Goal: Task Accomplishment & Management: Manage account settings

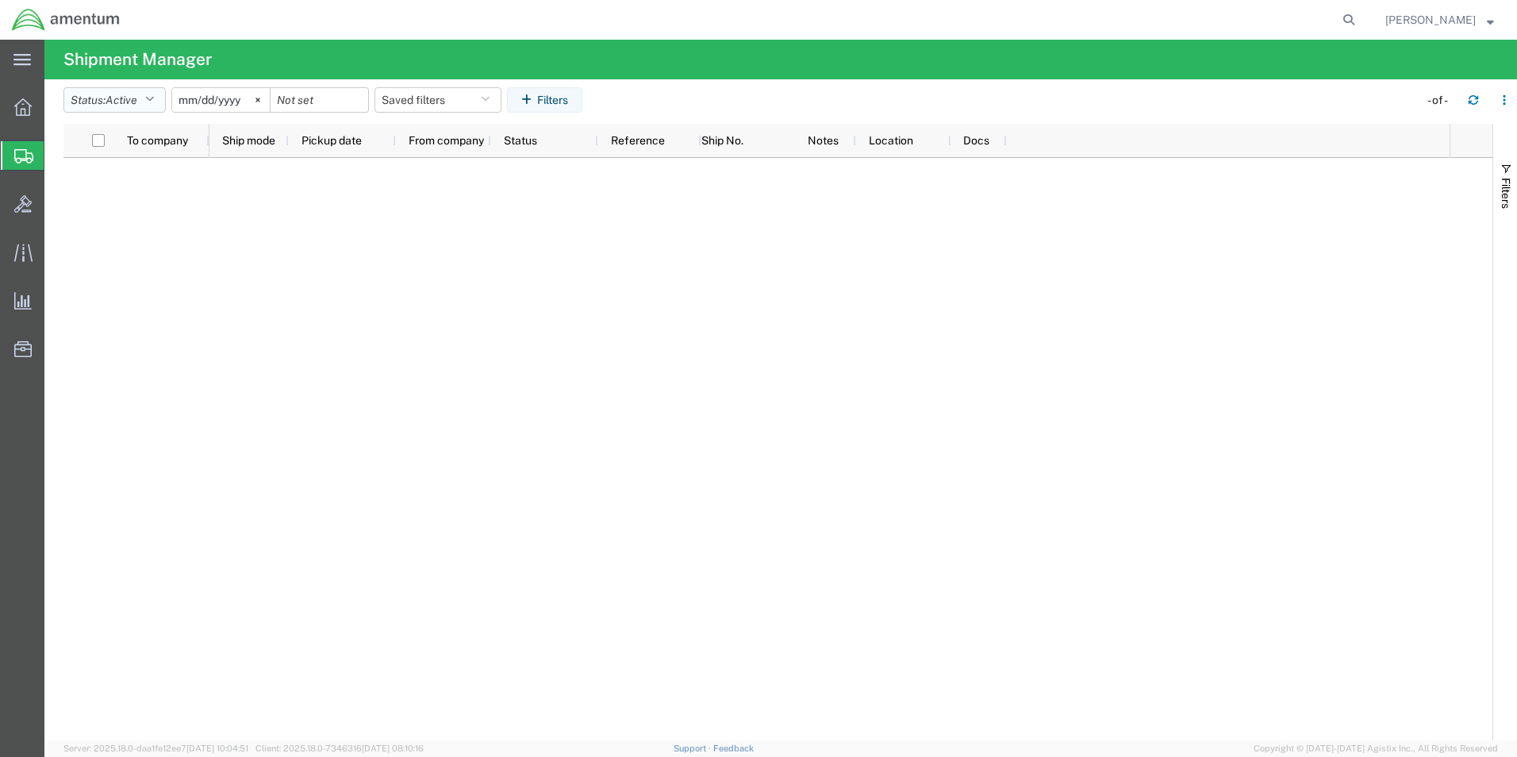
click at [153, 98] on icon "button" at bounding box center [149, 99] width 9 height 11
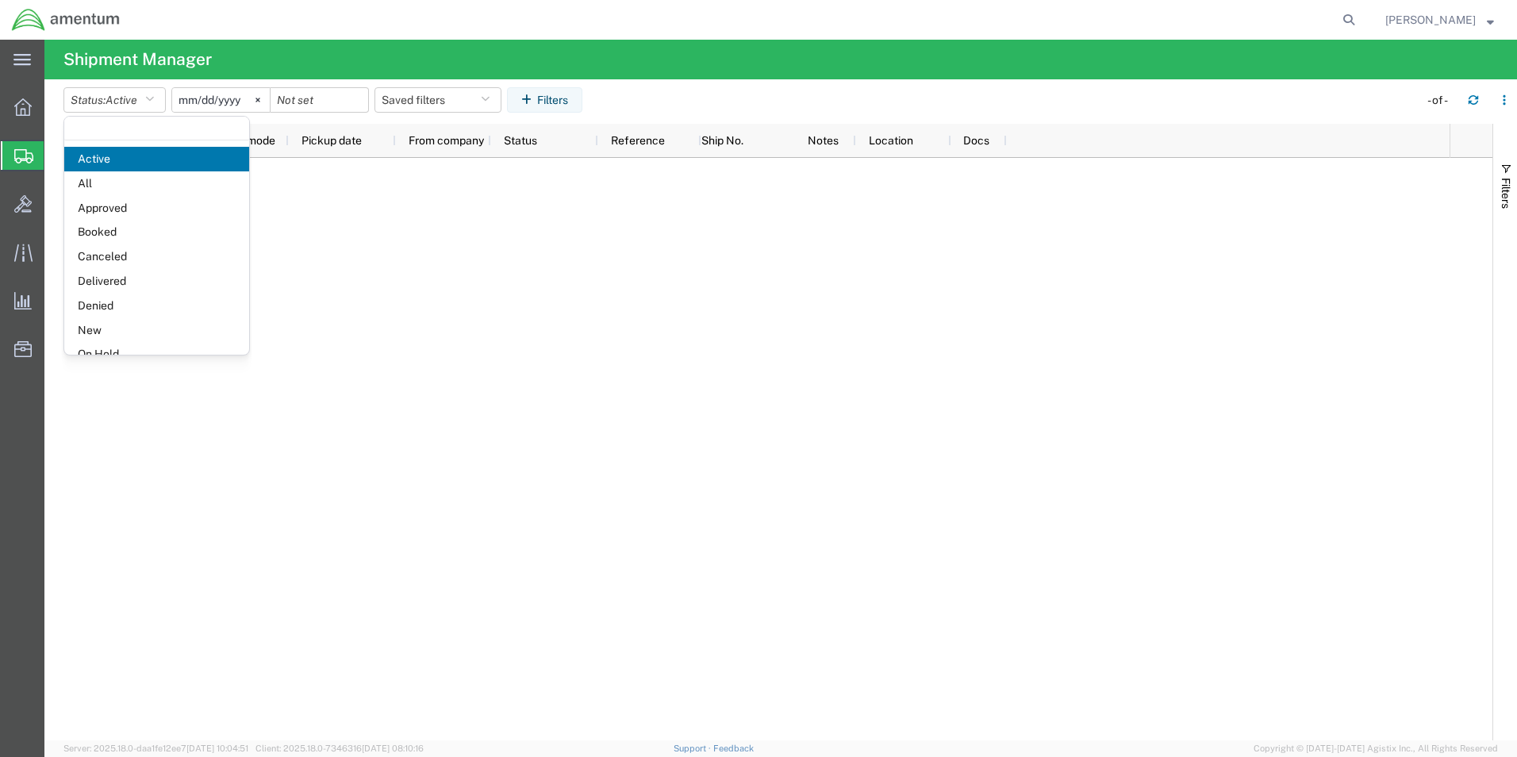
drag, startPoint x: 136, startPoint y: 186, endPoint x: 151, endPoint y: 191, distance: 15.8
click at [135, 186] on span "All" at bounding box center [156, 183] width 185 height 25
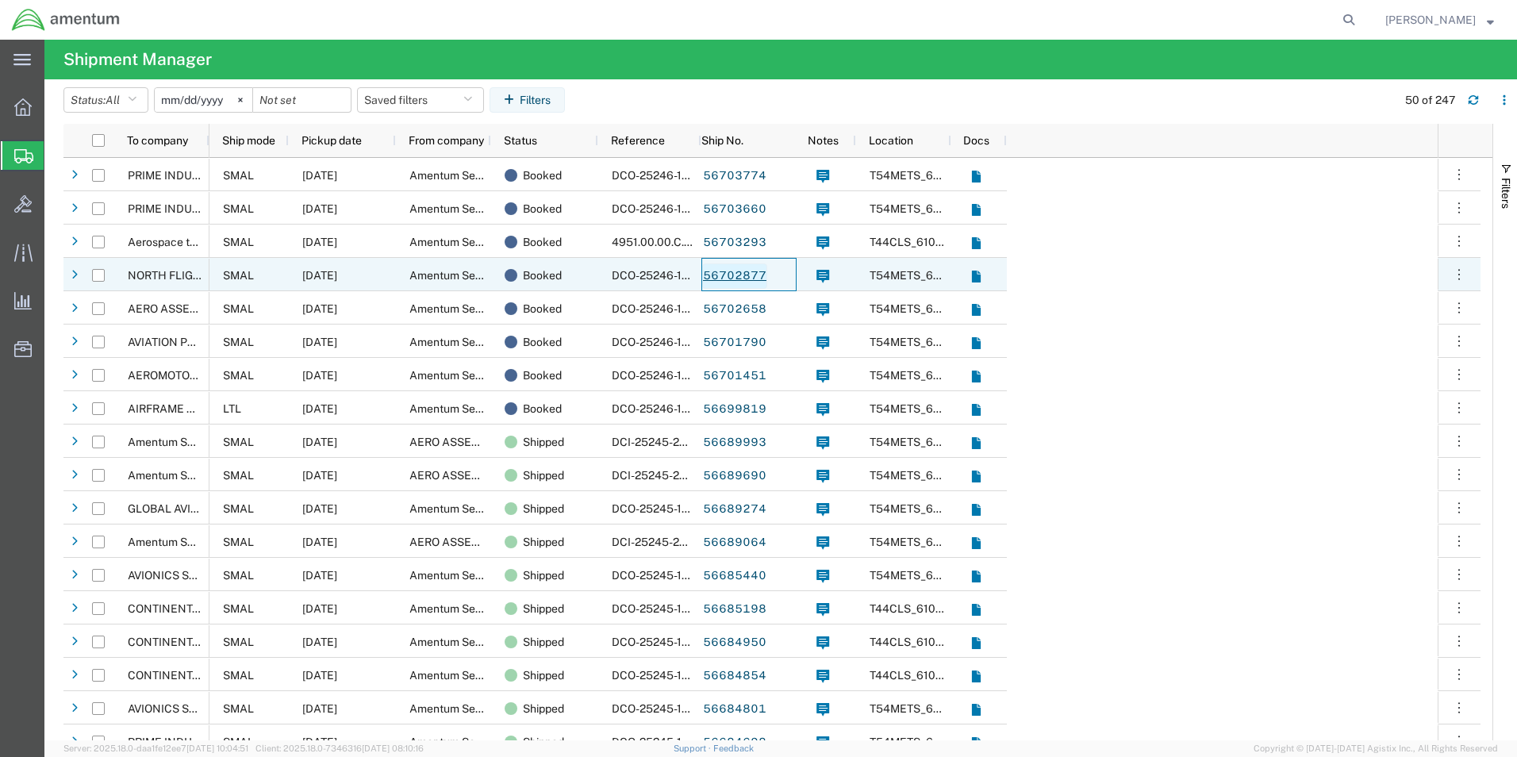
click at [751, 273] on link "56702877" at bounding box center [734, 275] width 65 height 25
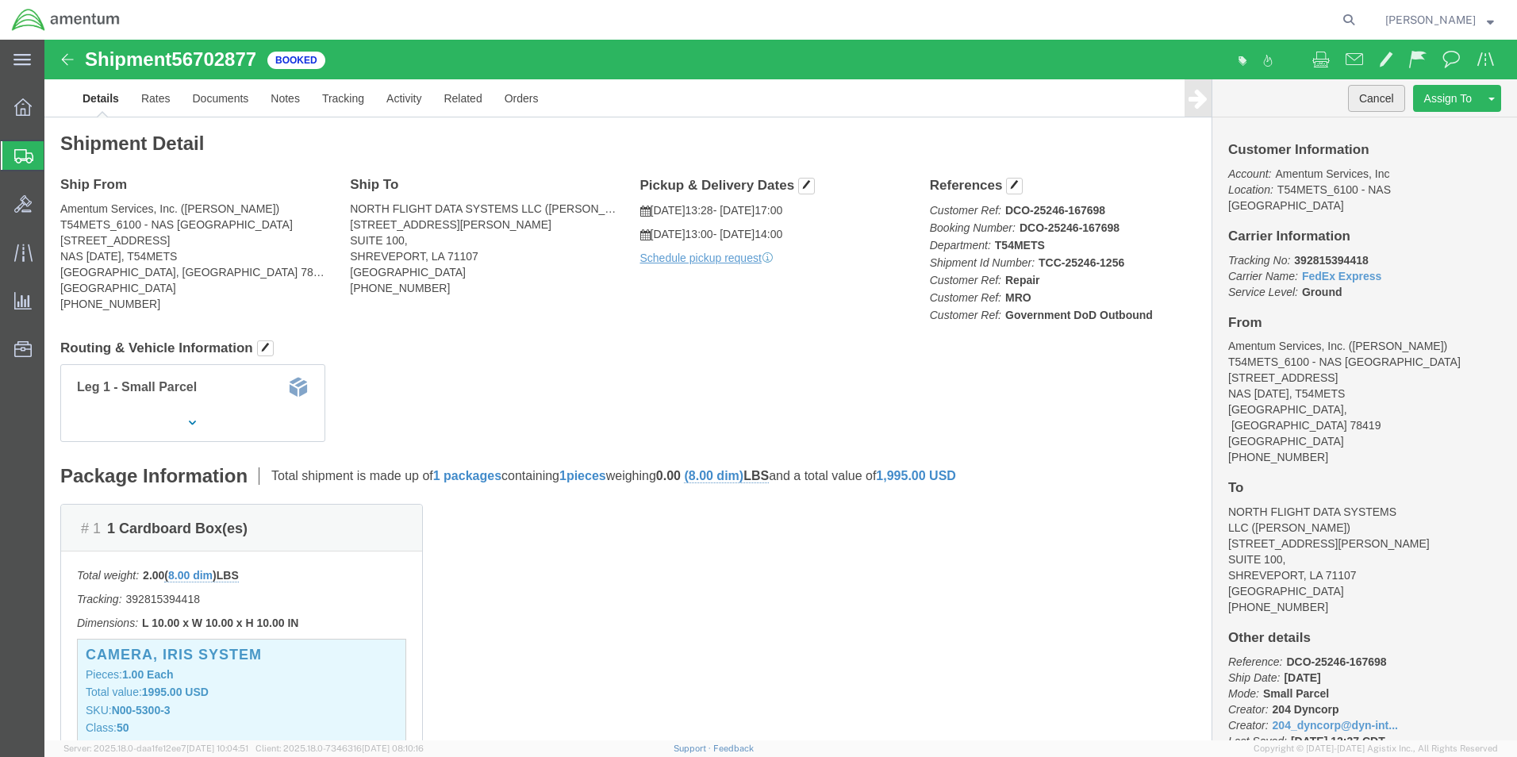
click button "Cancel"
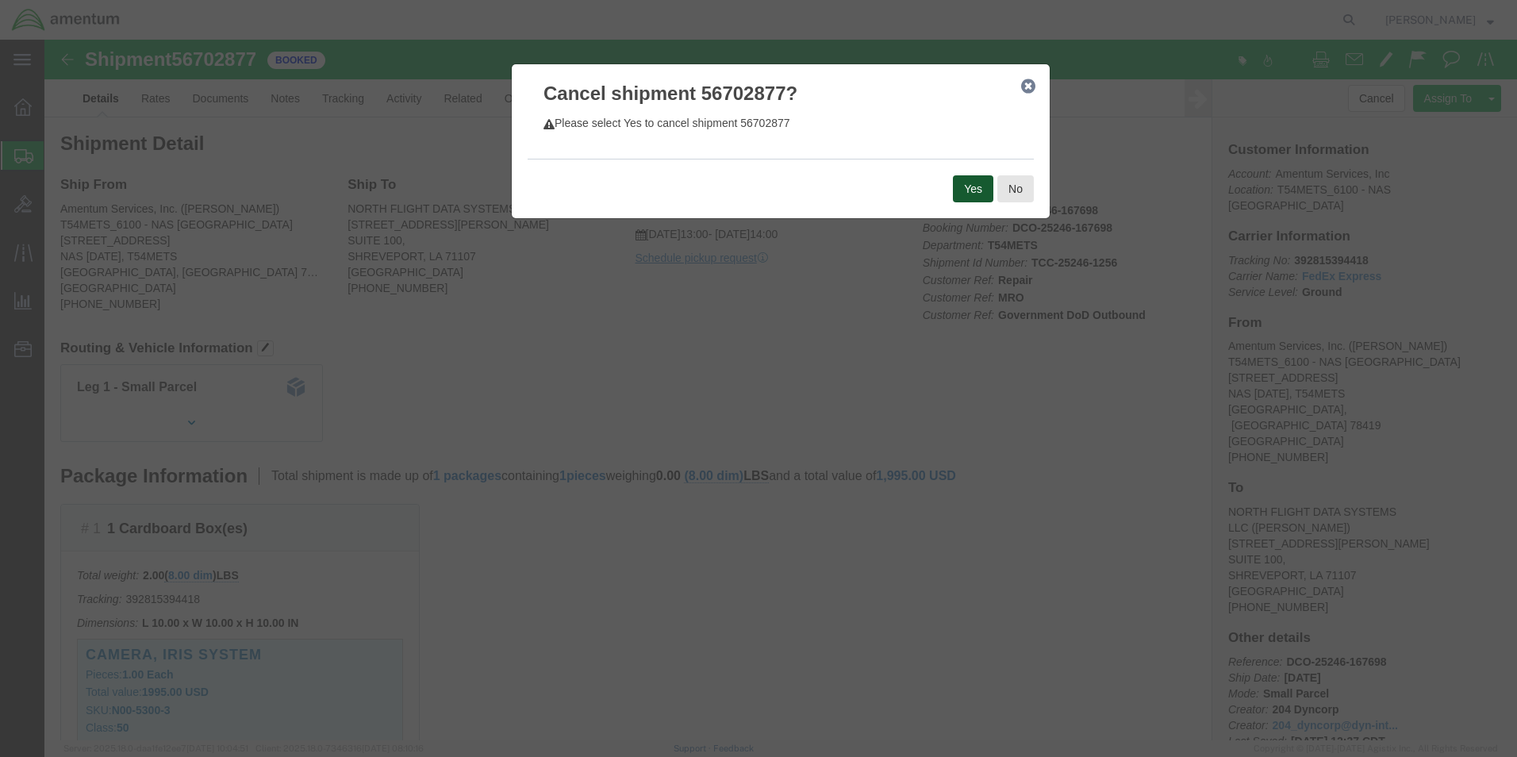
click button "Yes"
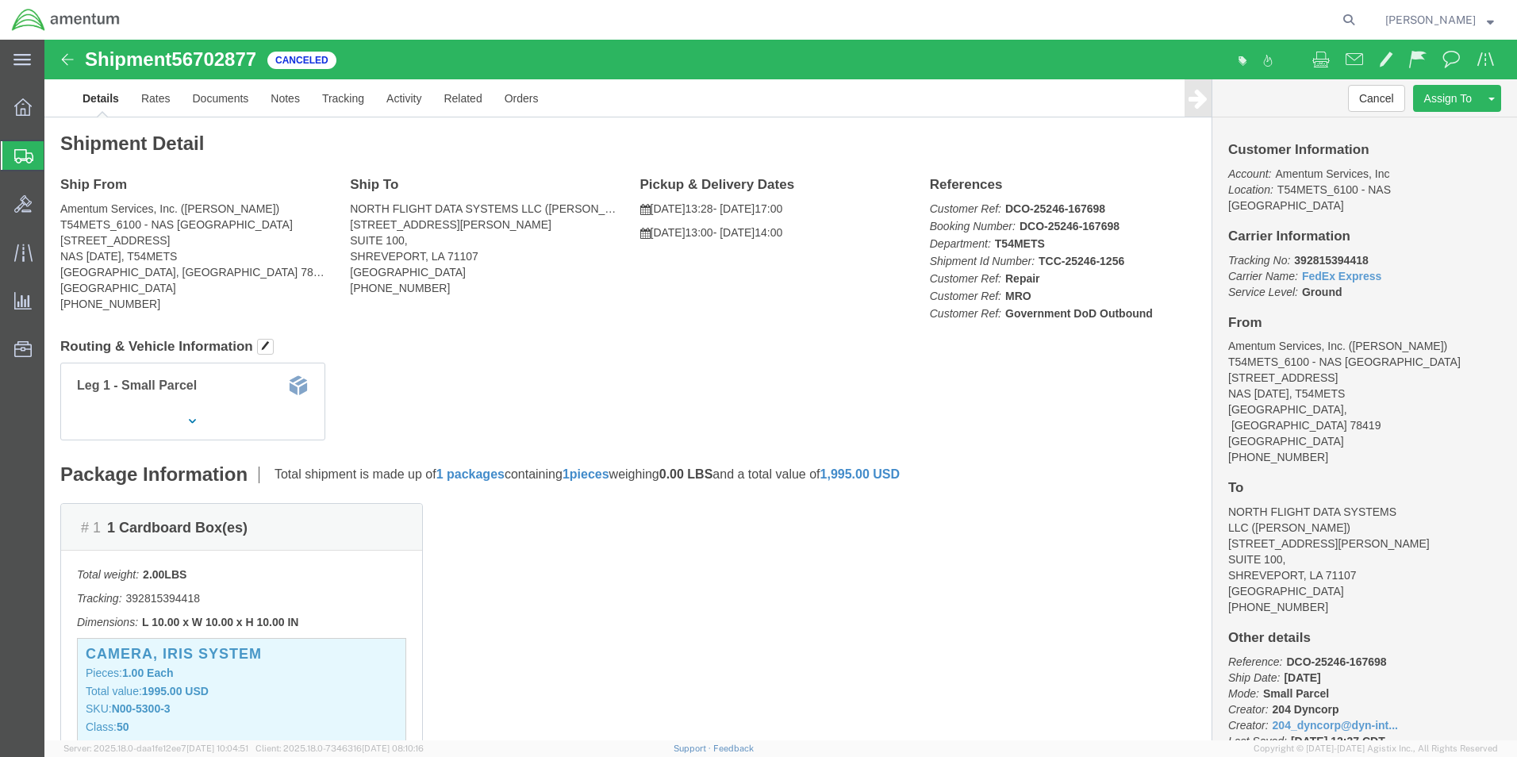
click at [17, 159] on icon at bounding box center [23, 156] width 19 height 14
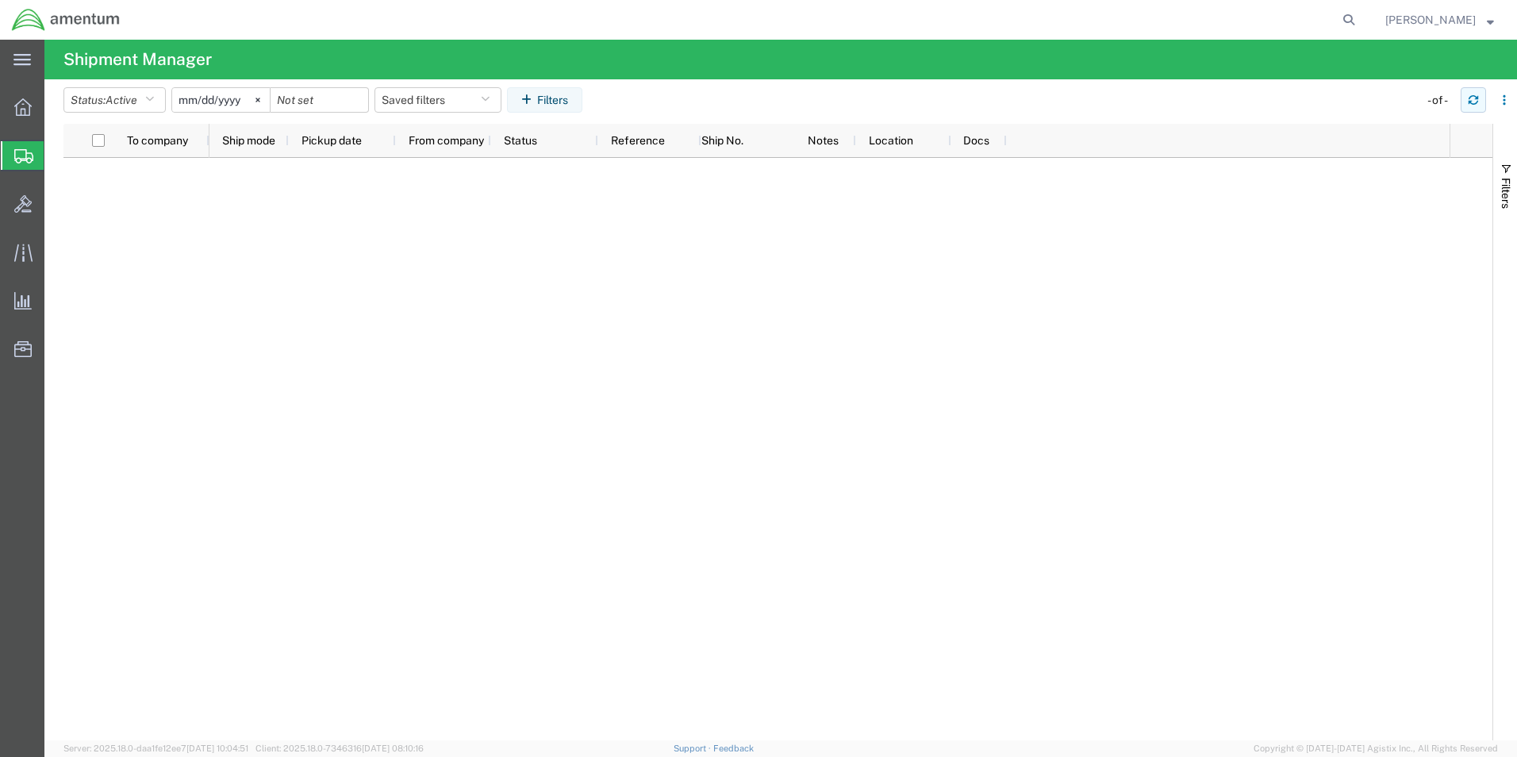
click at [1474, 103] on icon "button" at bounding box center [1473, 99] width 11 height 11
click at [1470, 99] on icon "button" at bounding box center [1474, 97] width 10 height 4
click at [1478, 97] on icon "button" at bounding box center [1474, 97] width 10 height 4
click at [1471, 103] on icon "button" at bounding box center [1474, 103] width 10 height 4
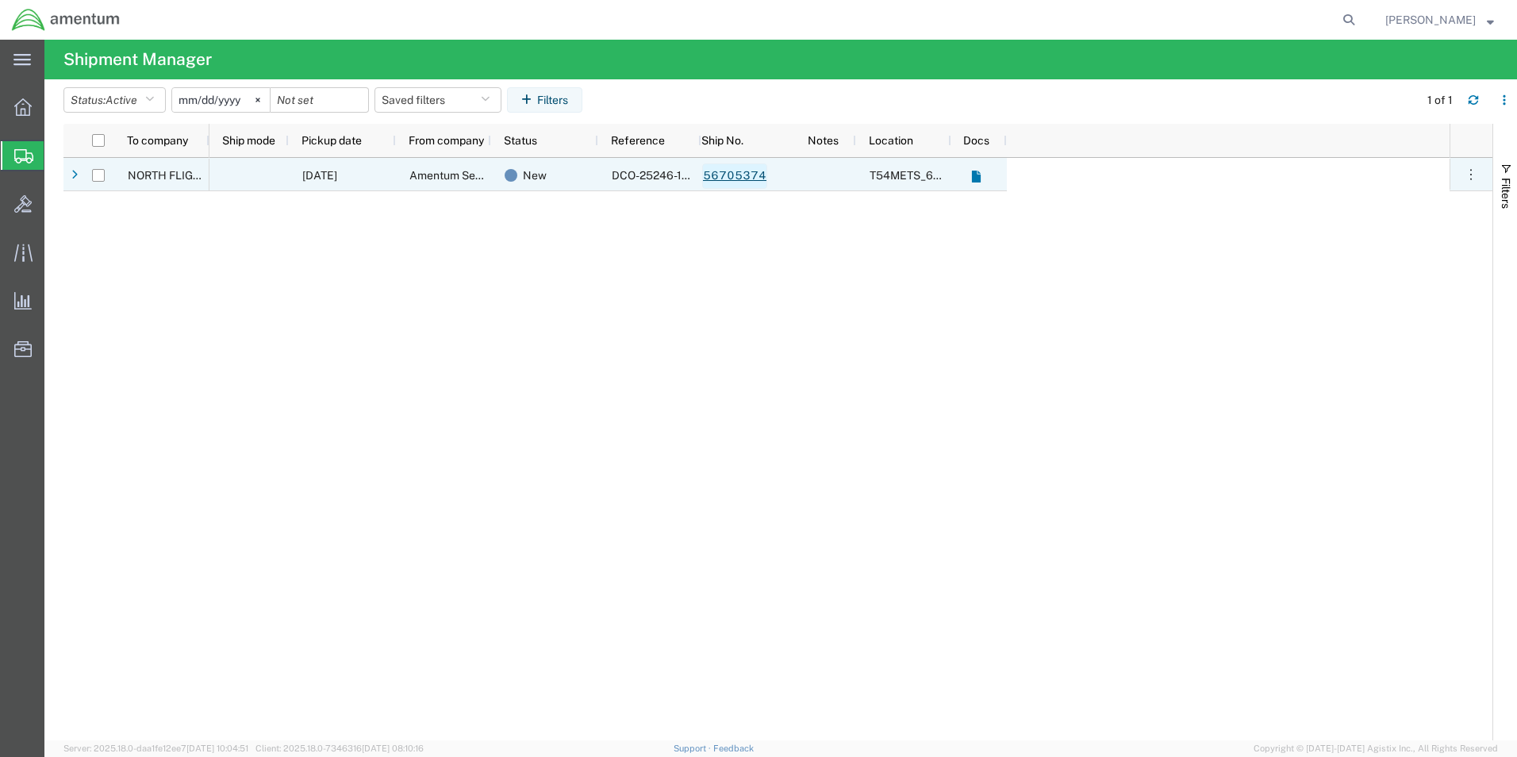
click at [739, 178] on link "56705374" at bounding box center [734, 175] width 65 height 25
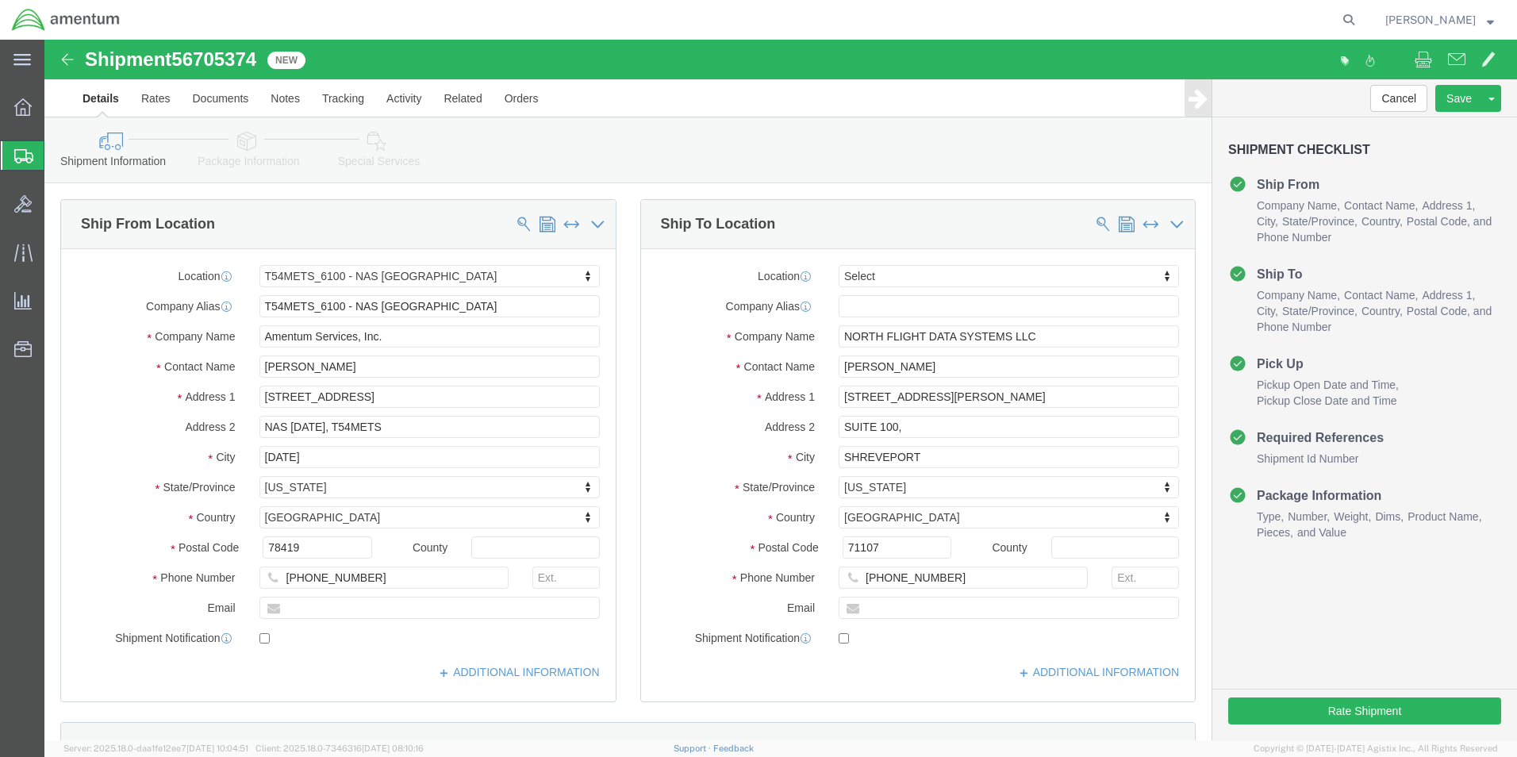
select select "67191"
select select
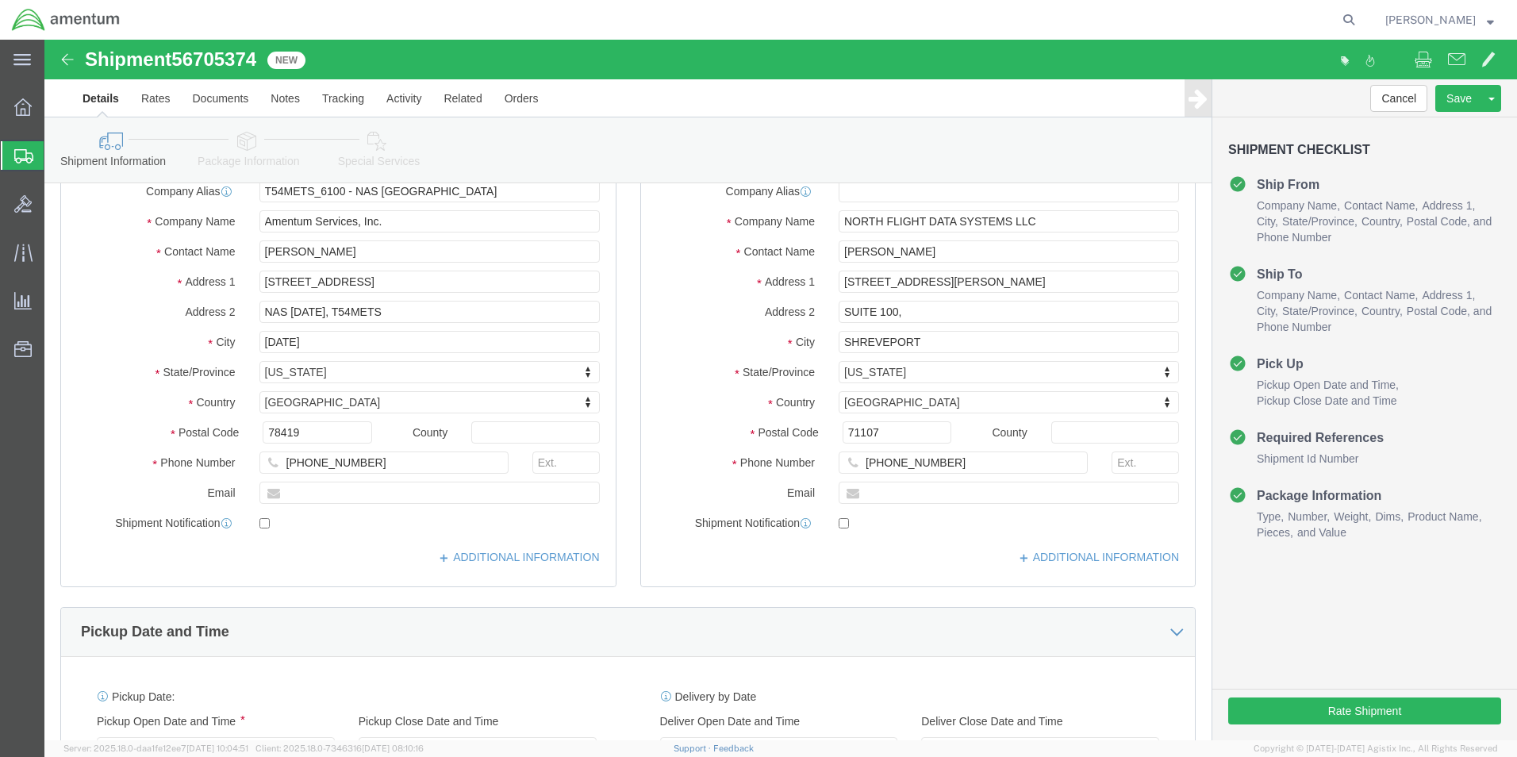
scroll to position [79, 0]
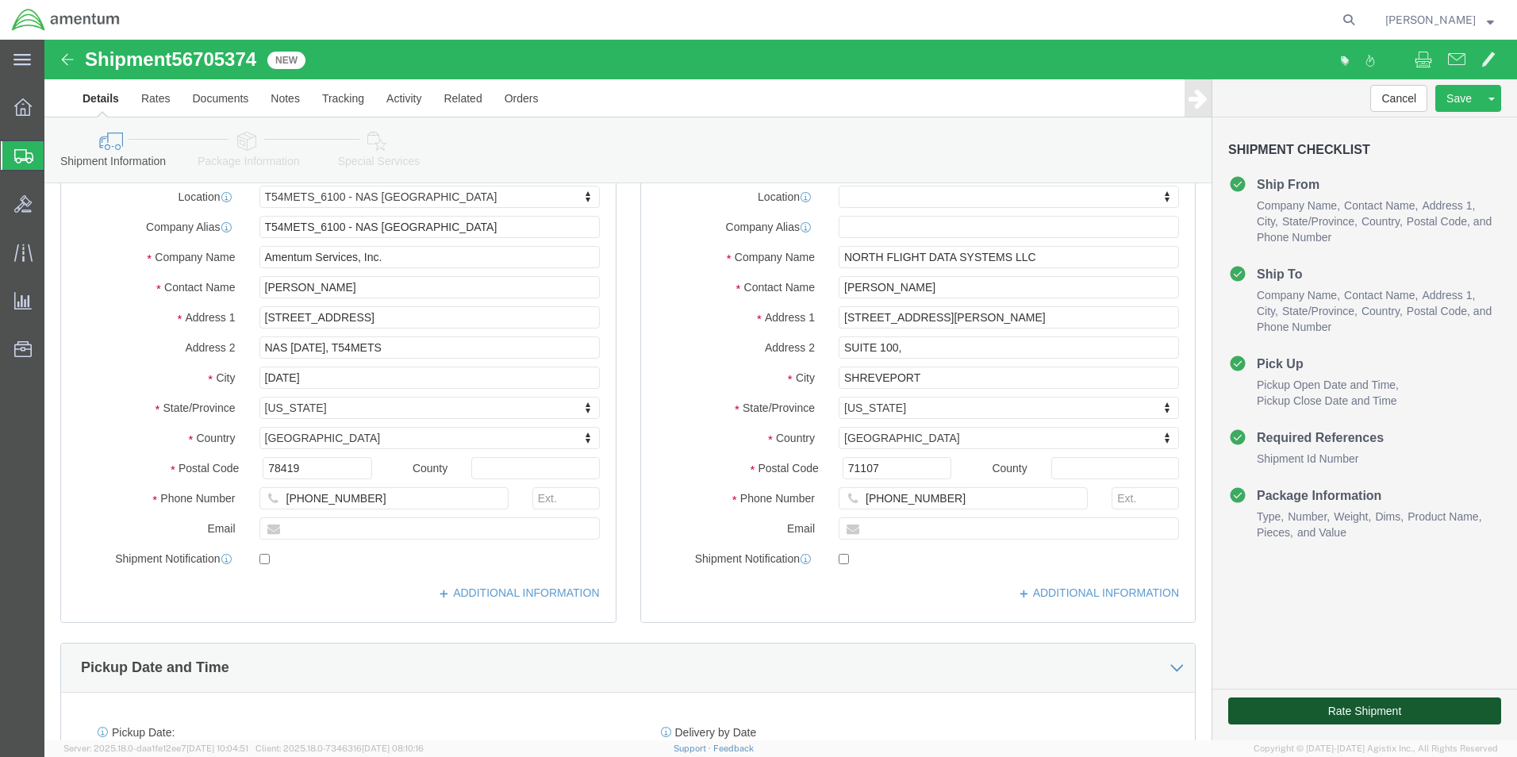
click button "Rate Shipment"
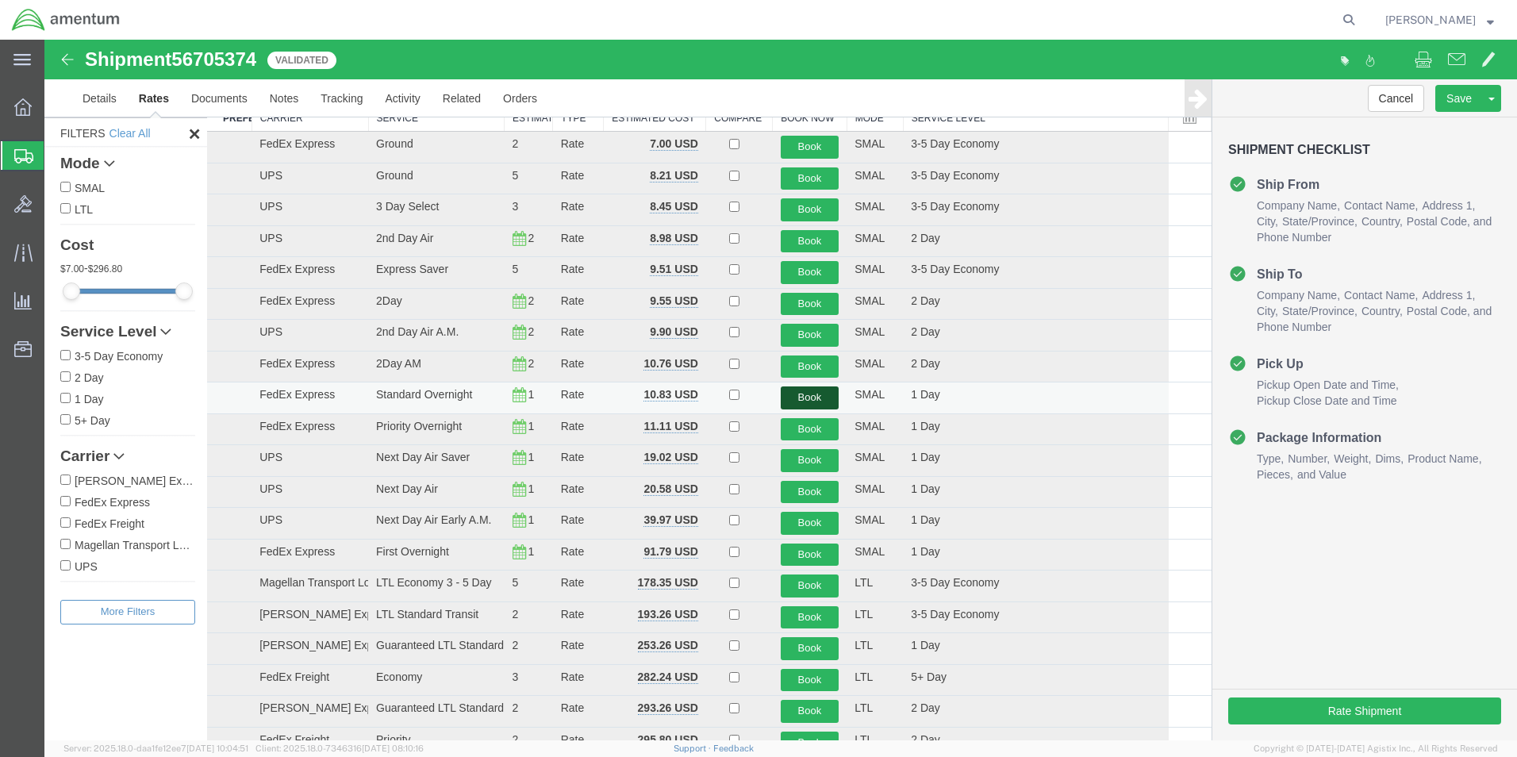
click at [803, 396] on button "Book" at bounding box center [810, 397] width 59 height 23
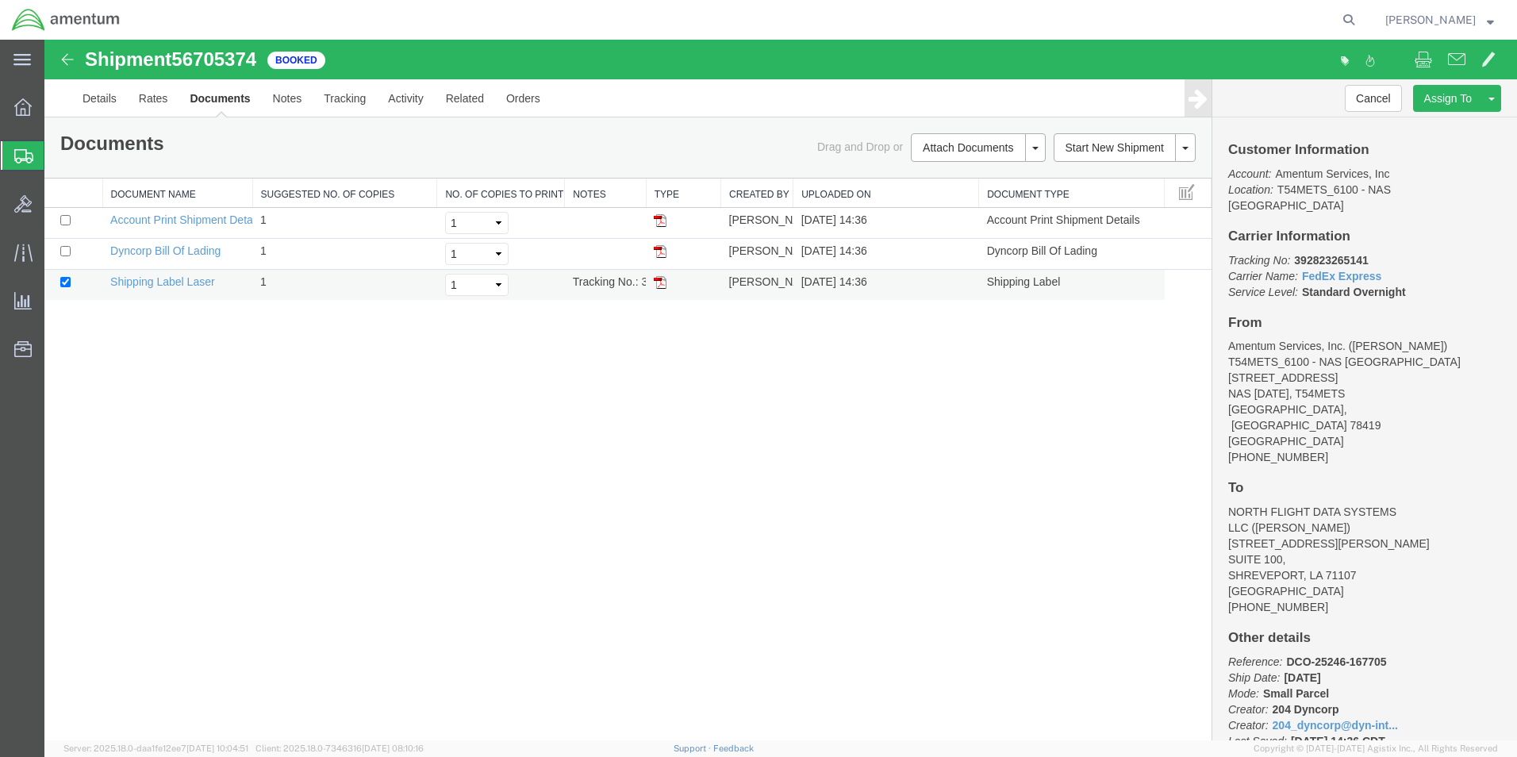
click at [663, 283] on img at bounding box center [660, 282] width 13 height 13
click at [21, 156] on icon at bounding box center [23, 156] width 19 height 14
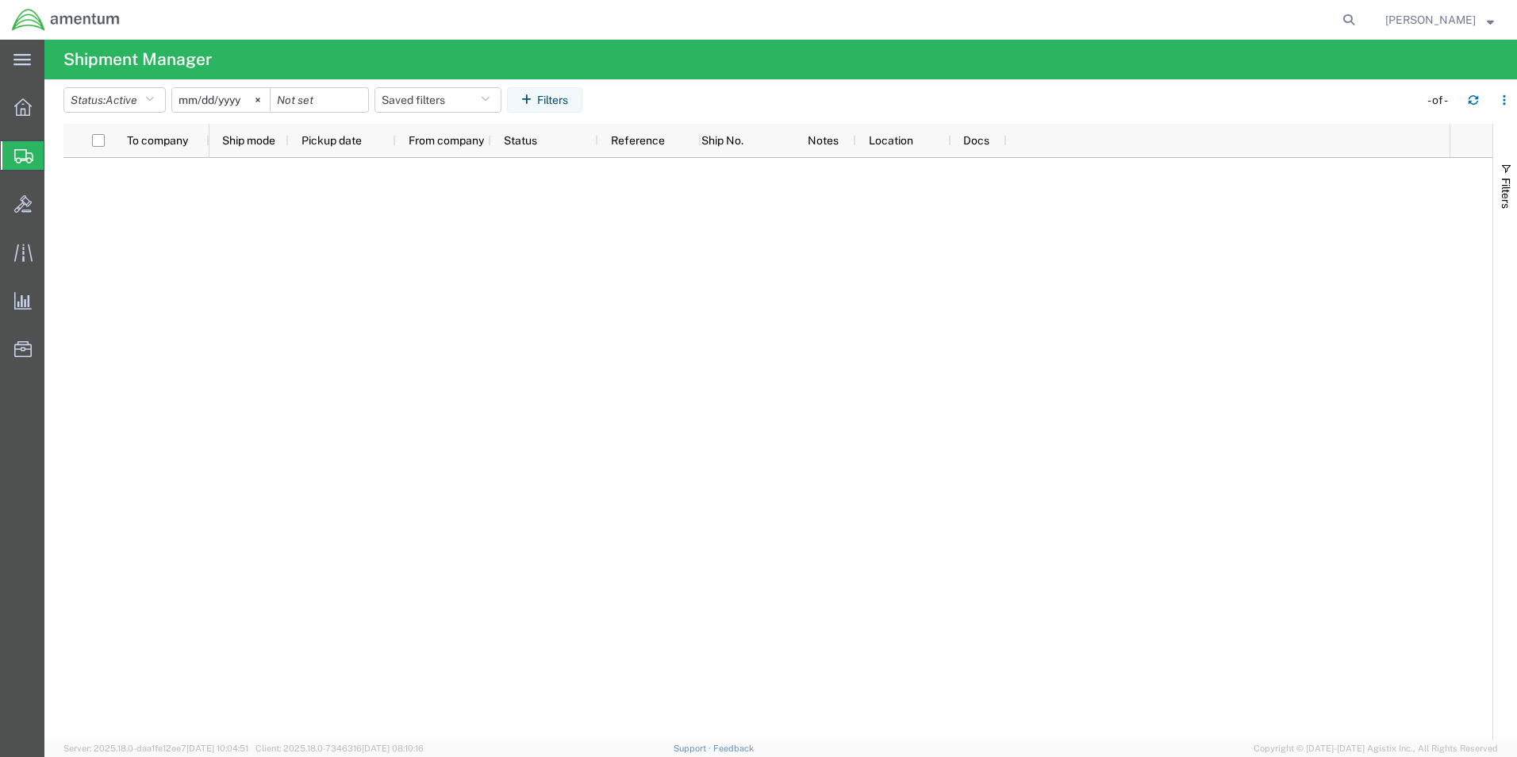
click at [0, 0] on span "Create Shipment" at bounding box center [0, 0] width 0 height 0
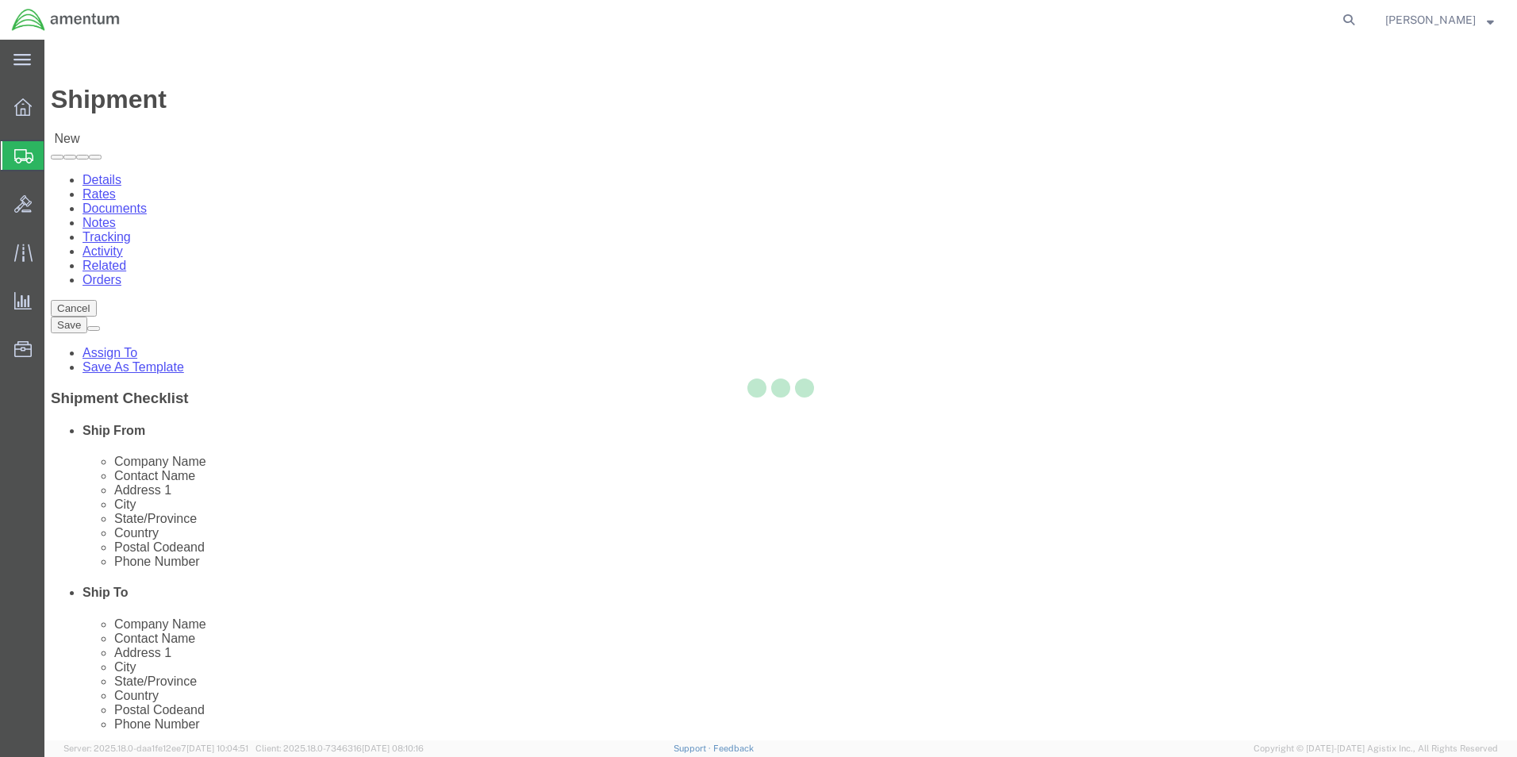
click at [23, 156] on icon at bounding box center [23, 156] width 19 height 14
